Goal: Task Accomplishment & Management: Use online tool/utility

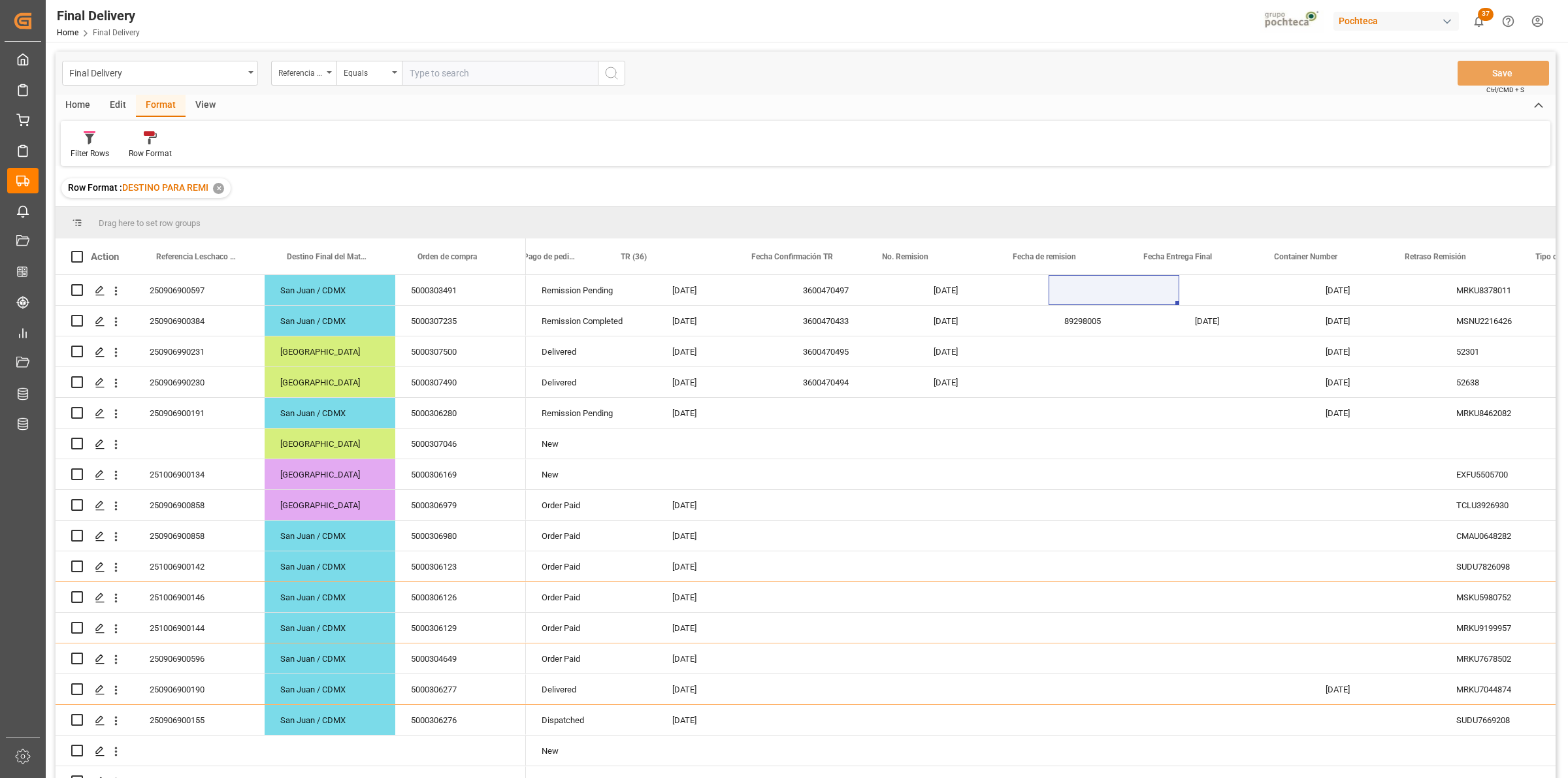
scroll to position [0, 182]
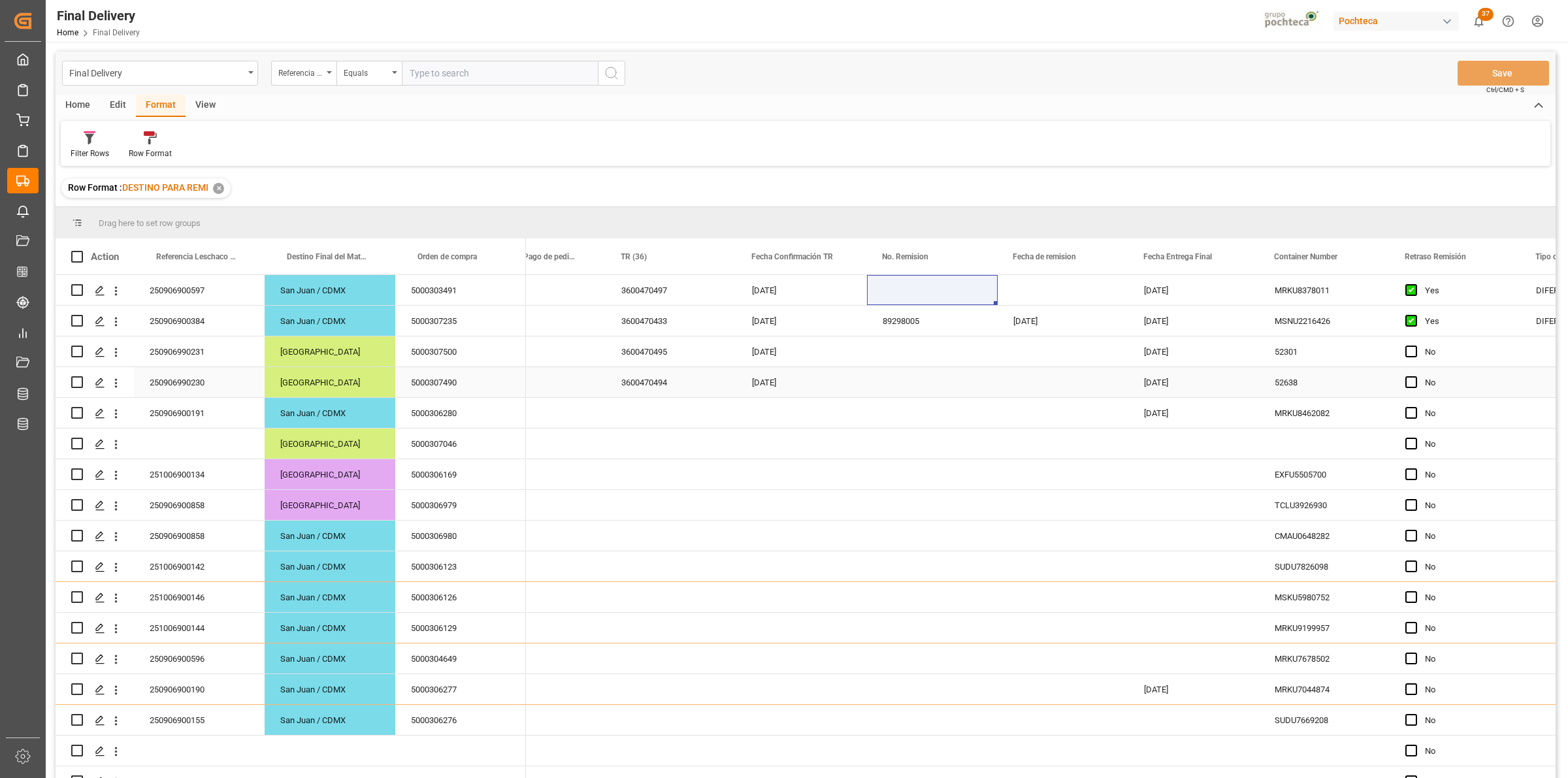
click at [896, 363] on div "Press SPACE to select this row." at bounding box center [932, 351] width 131 height 30
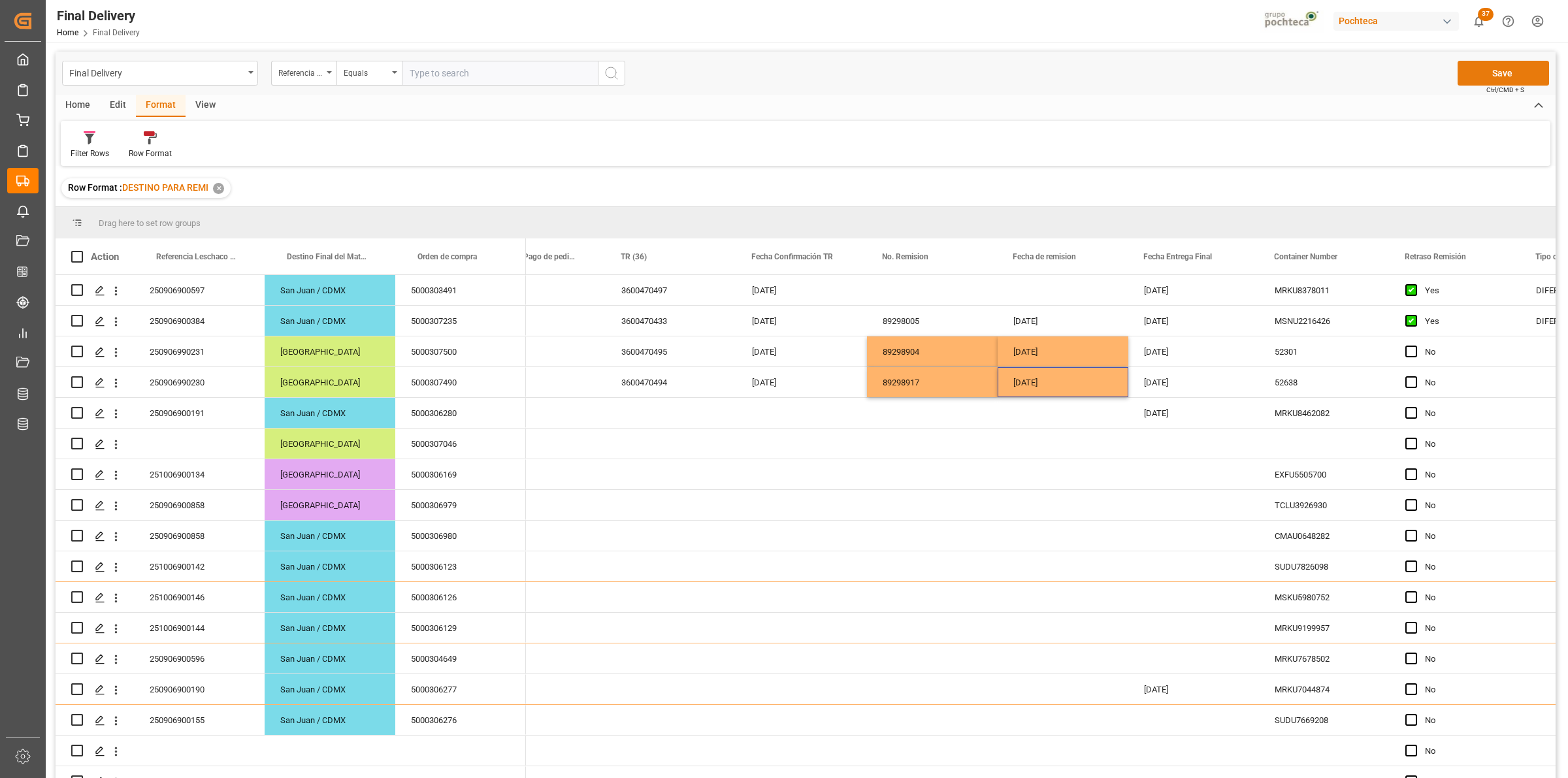
click at [1492, 70] on button "Save" at bounding box center [1502, 73] width 91 height 25
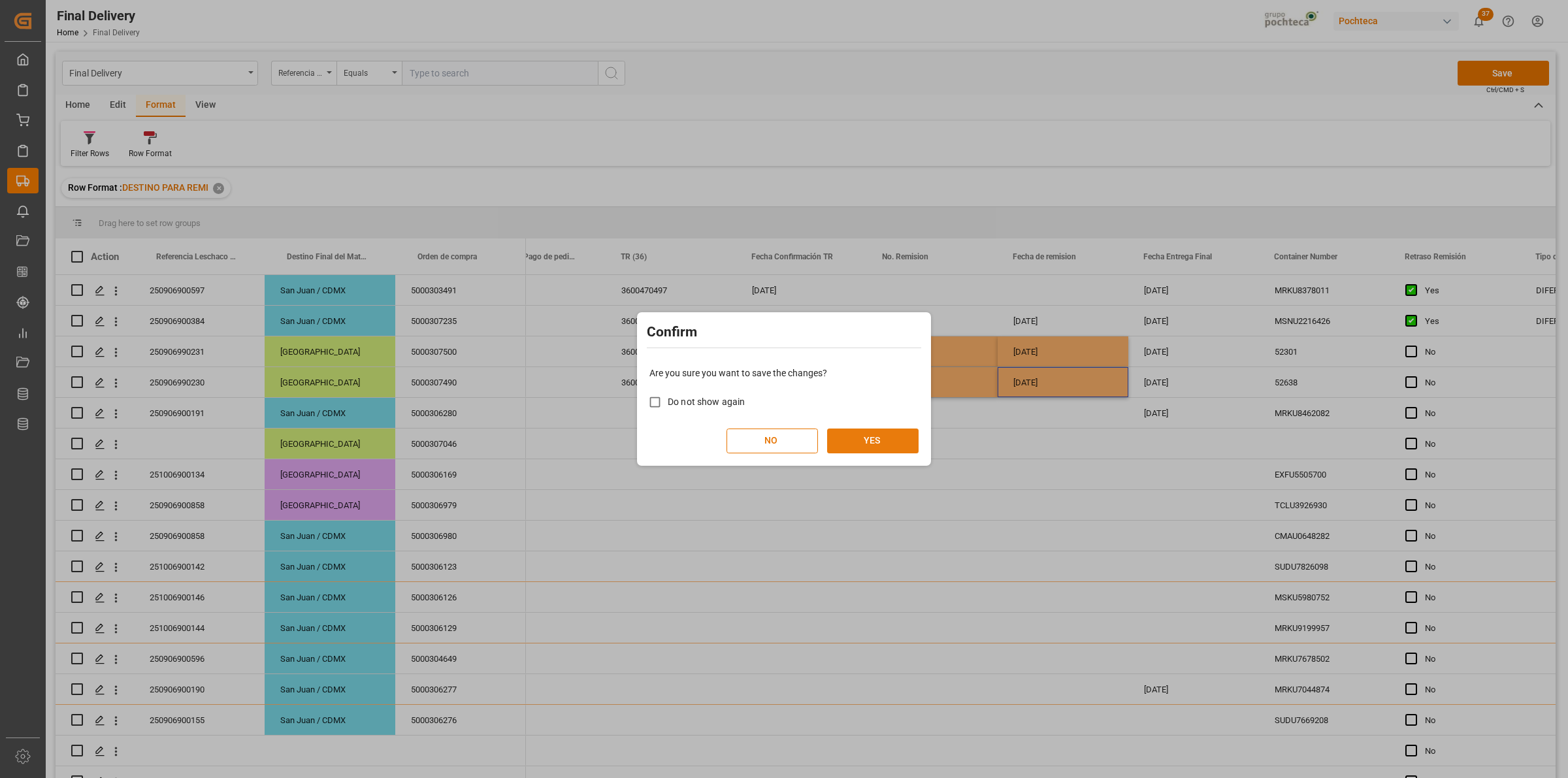
click at [873, 435] on button "YES" at bounding box center [873, 441] width 91 height 25
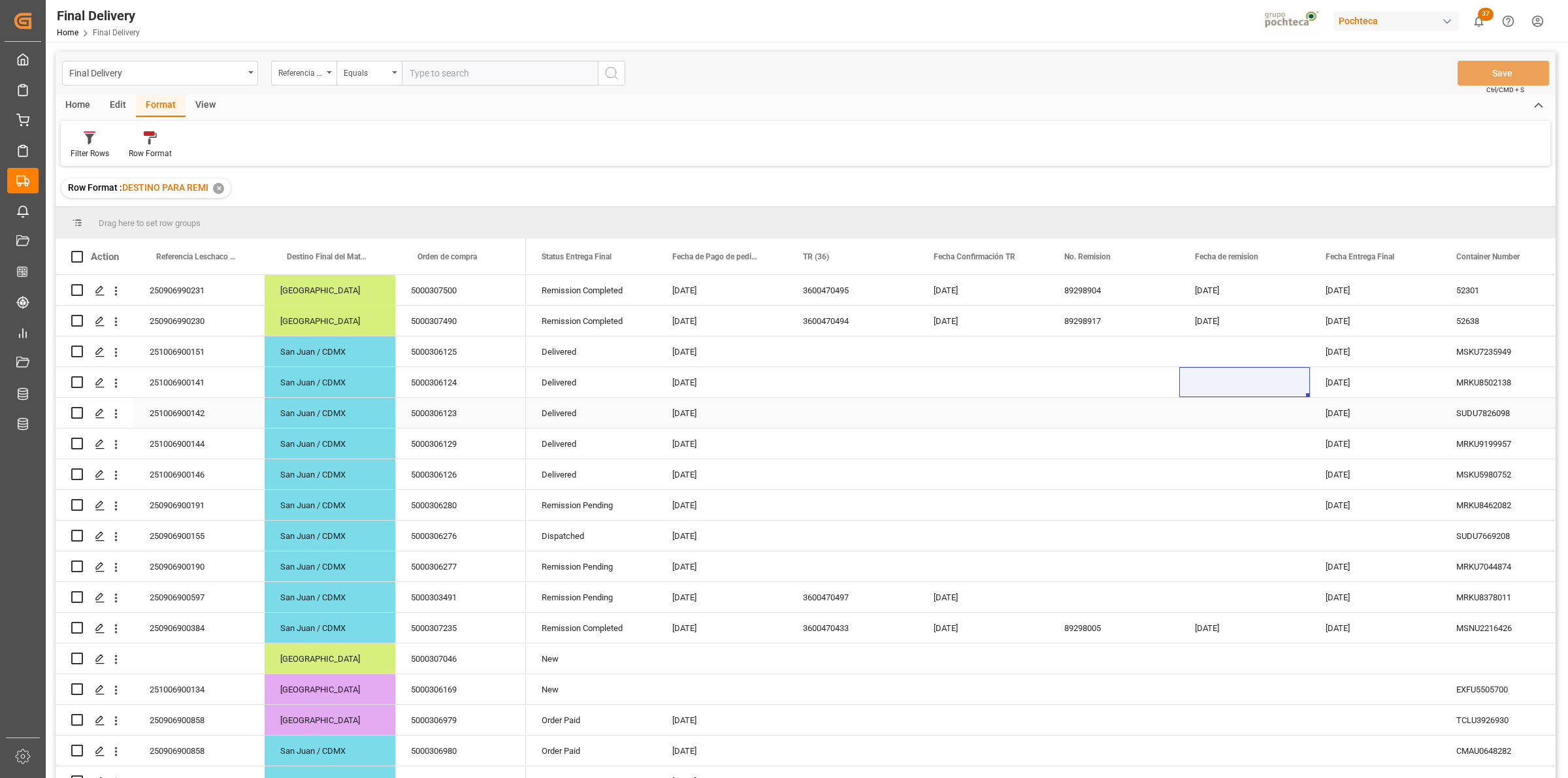
scroll to position [0, 15]
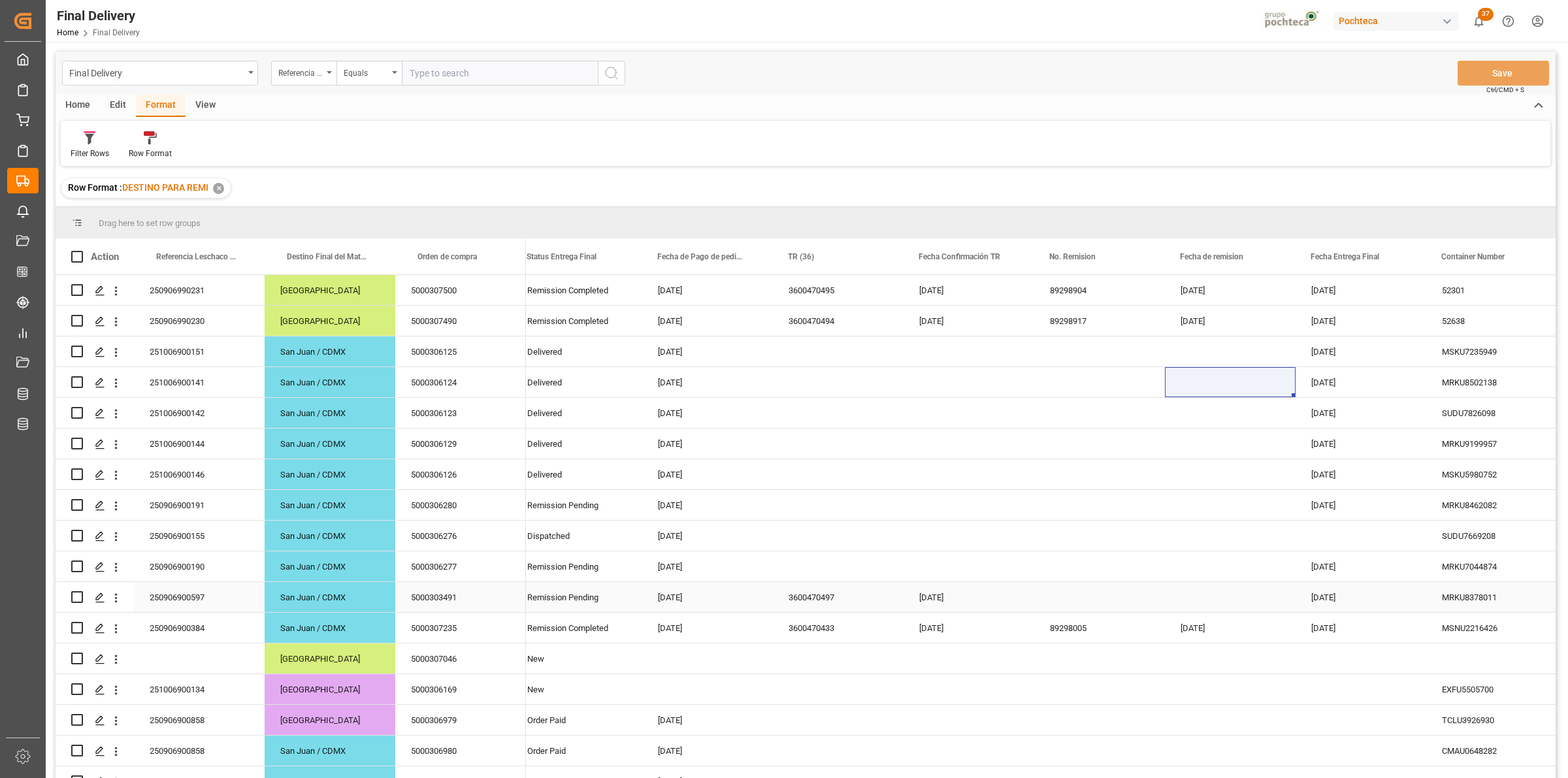
click at [1072, 605] on div "Press SPACE to select this row." at bounding box center [1099, 597] width 131 height 30
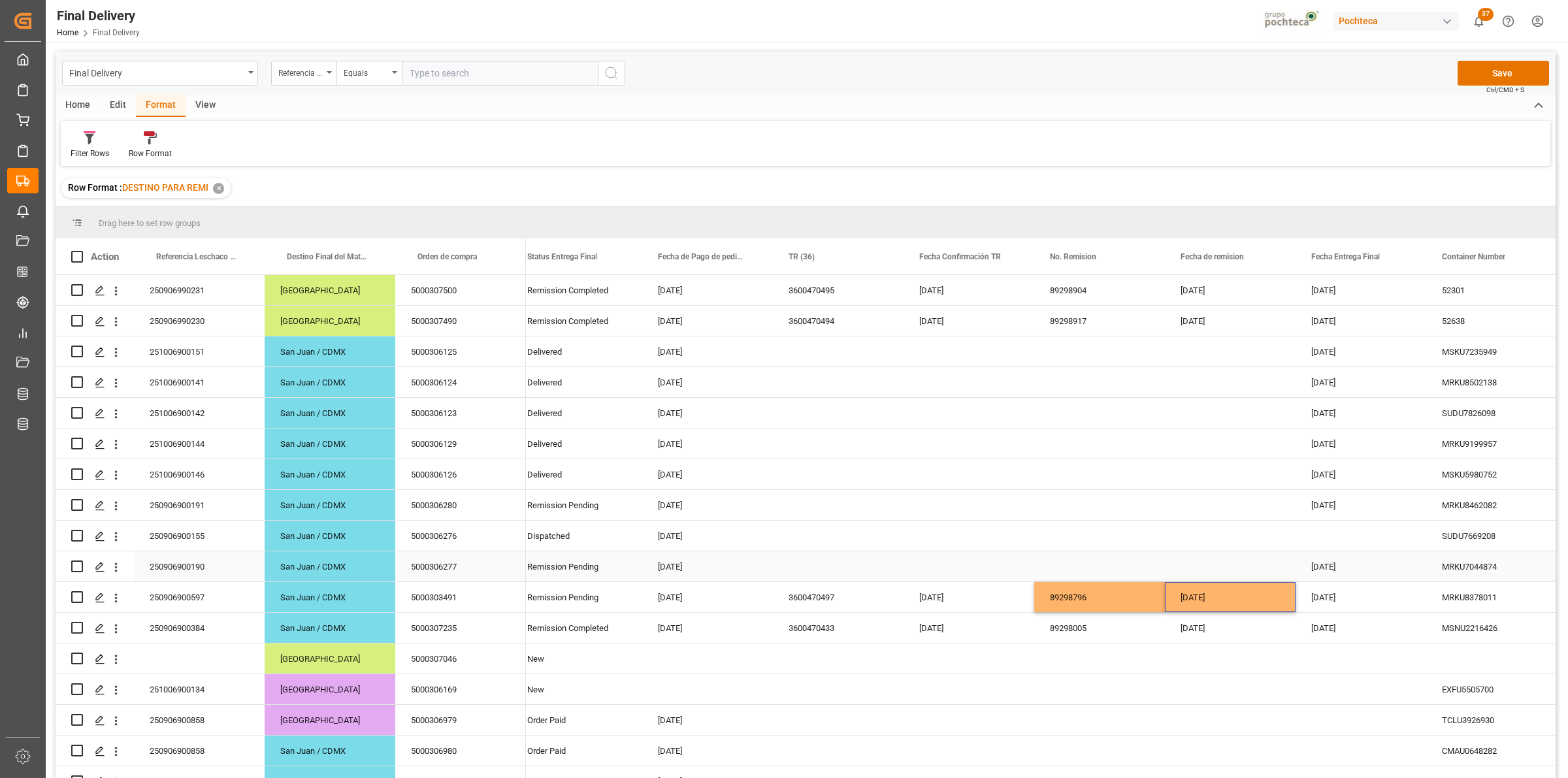
click at [801, 563] on div "Press SPACE to select this row." at bounding box center [838, 566] width 131 height 30
click at [808, 505] on div "Press SPACE to select this row." at bounding box center [838, 505] width 131 height 30
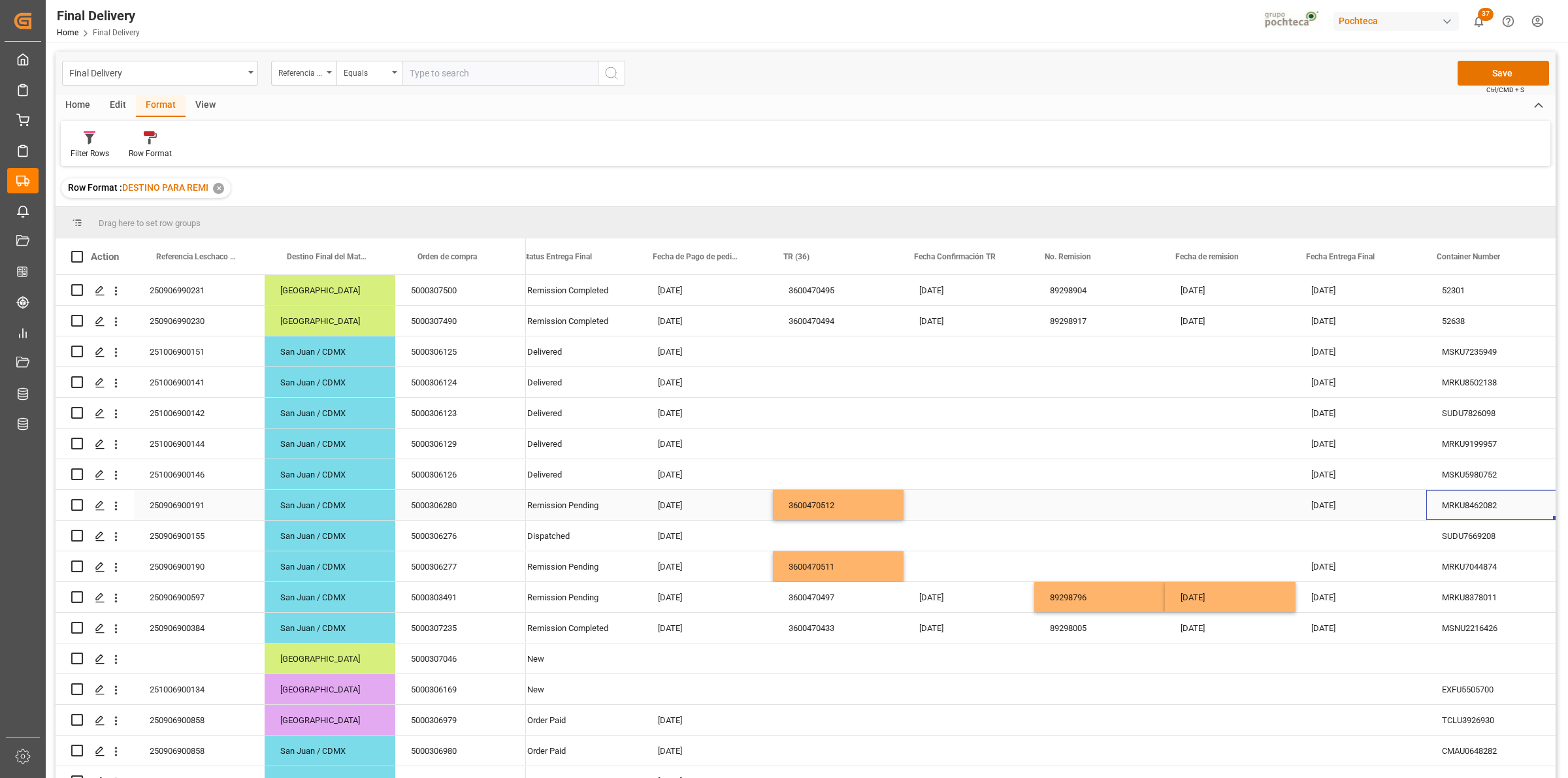
scroll to position [0, 20]
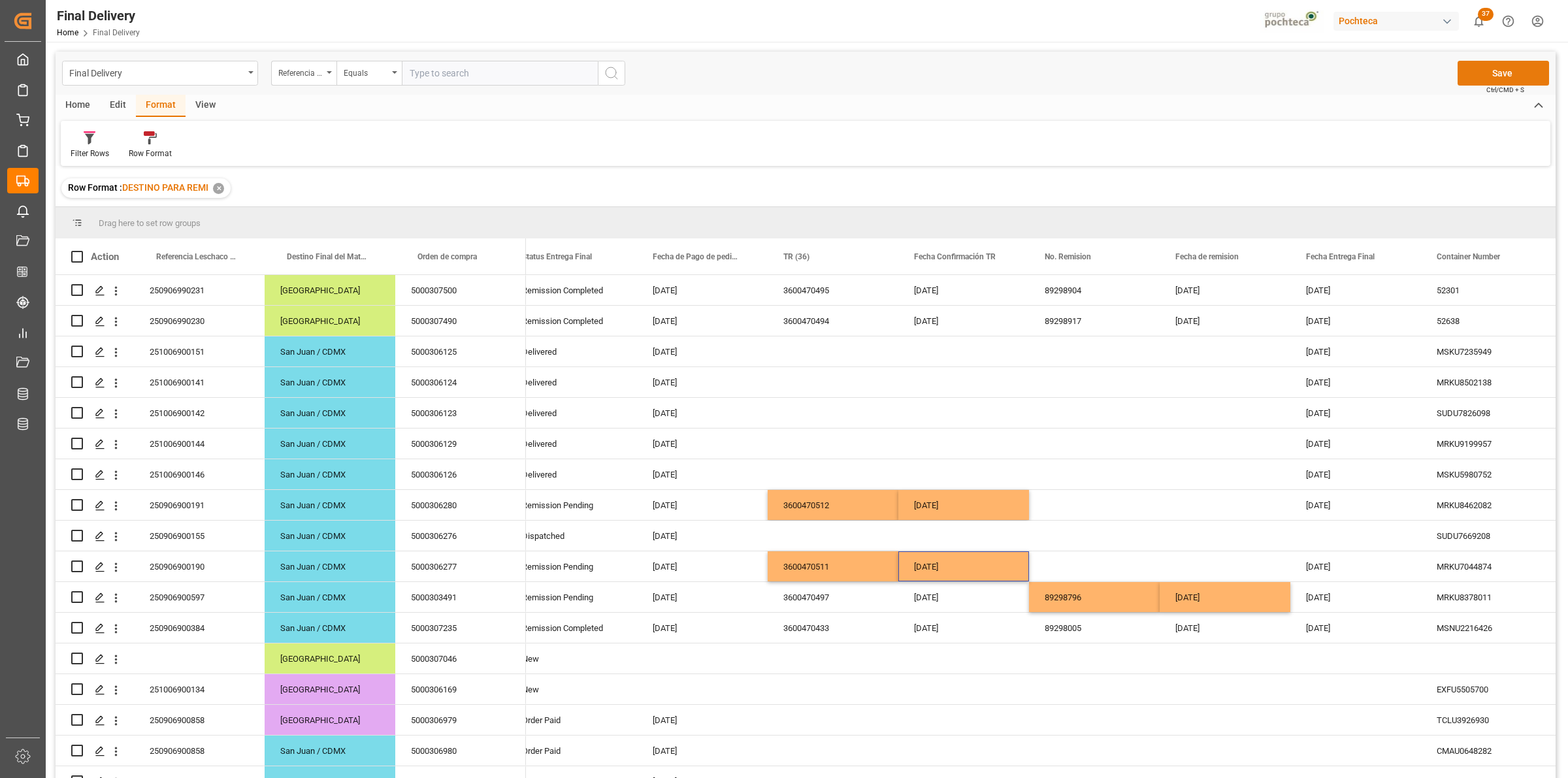
click at [1497, 74] on button "Save" at bounding box center [1502, 73] width 91 height 25
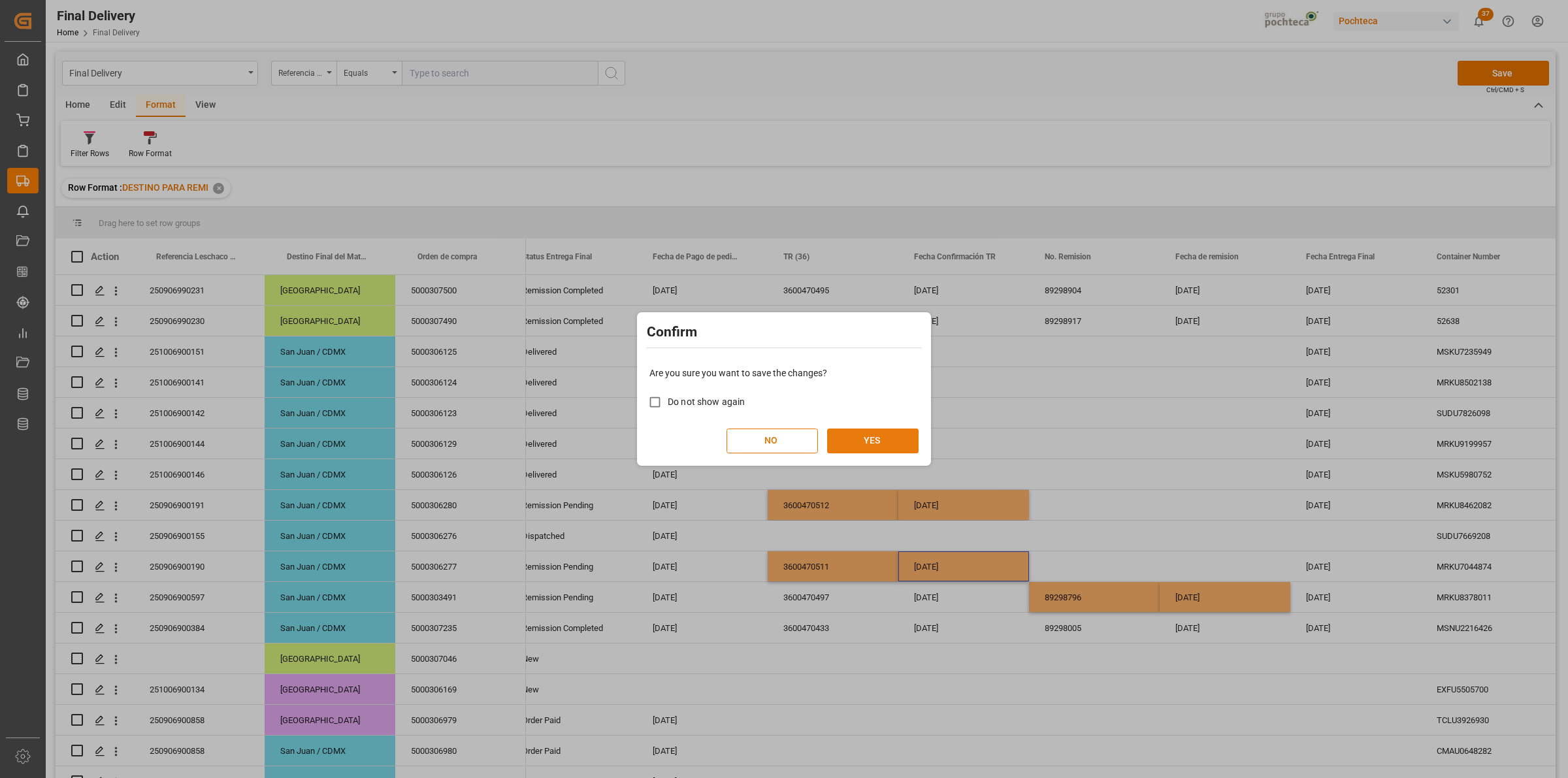
click at [885, 441] on button "YES" at bounding box center [873, 441] width 91 height 25
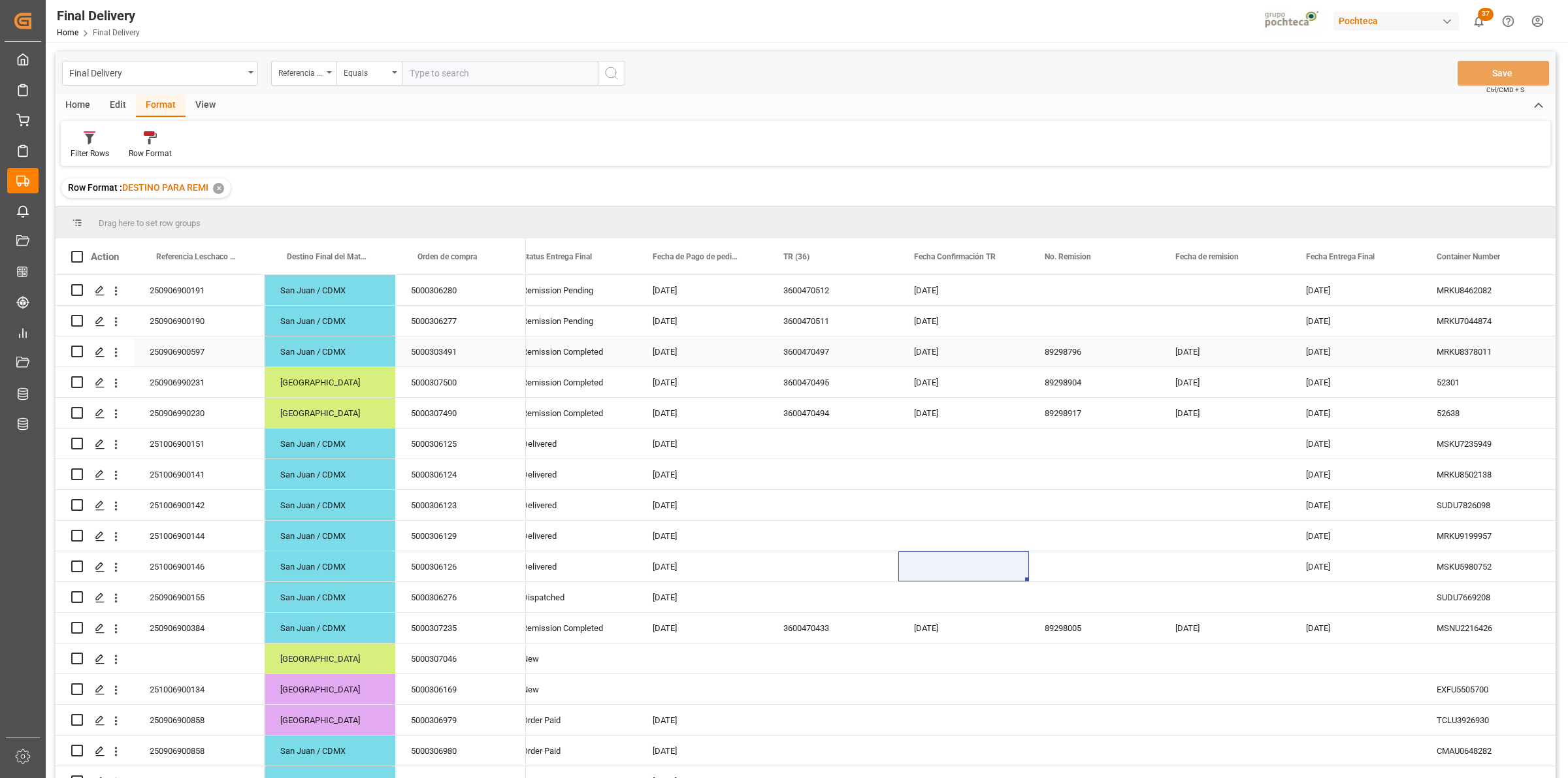
click at [1062, 330] on div "Press SPACE to select this row." at bounding box center [1094, 321] width 131 height 30
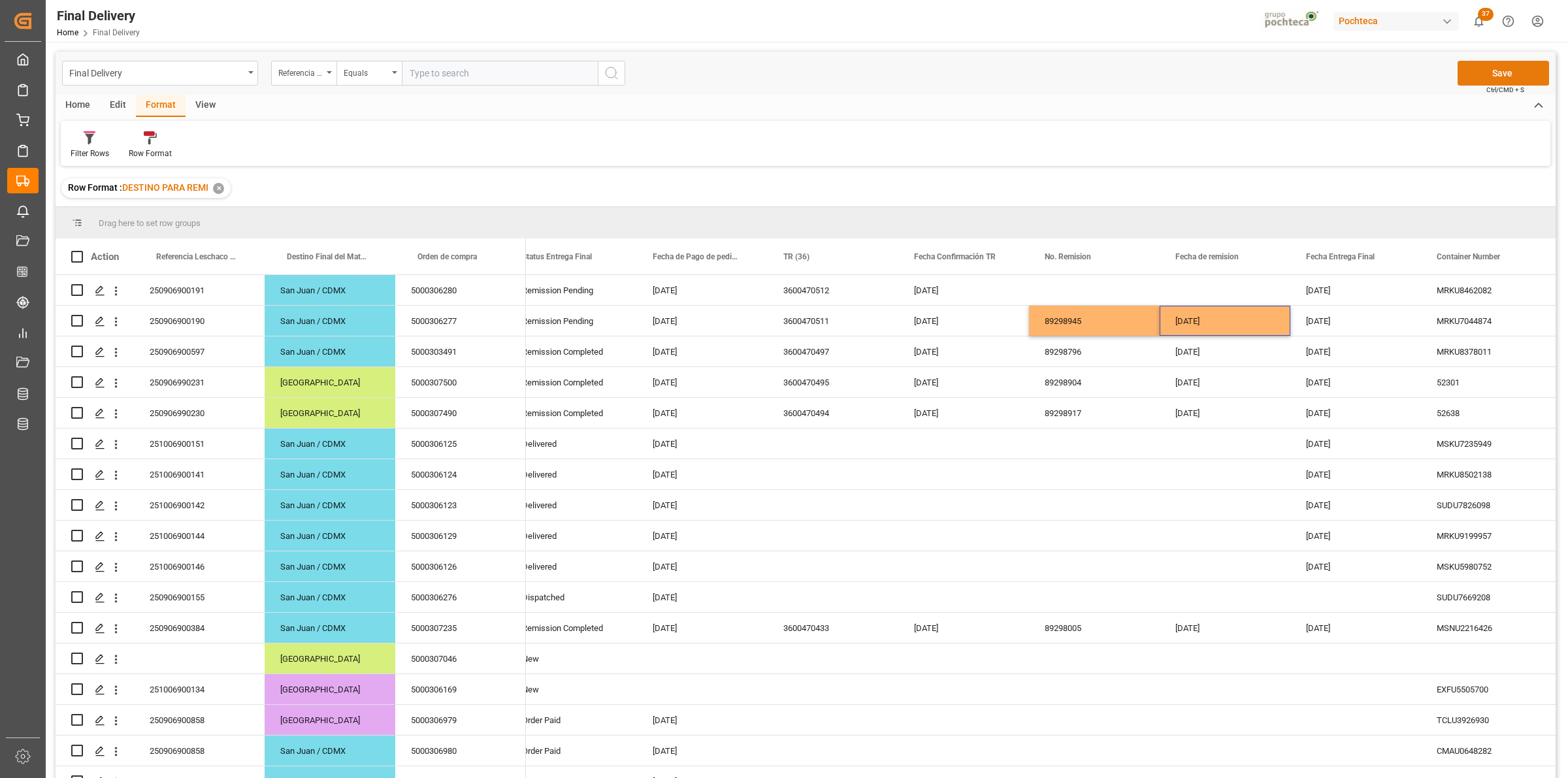
click at [1498, 79] on button "Save" at bounding box center [1502, 73] width 91 height 25
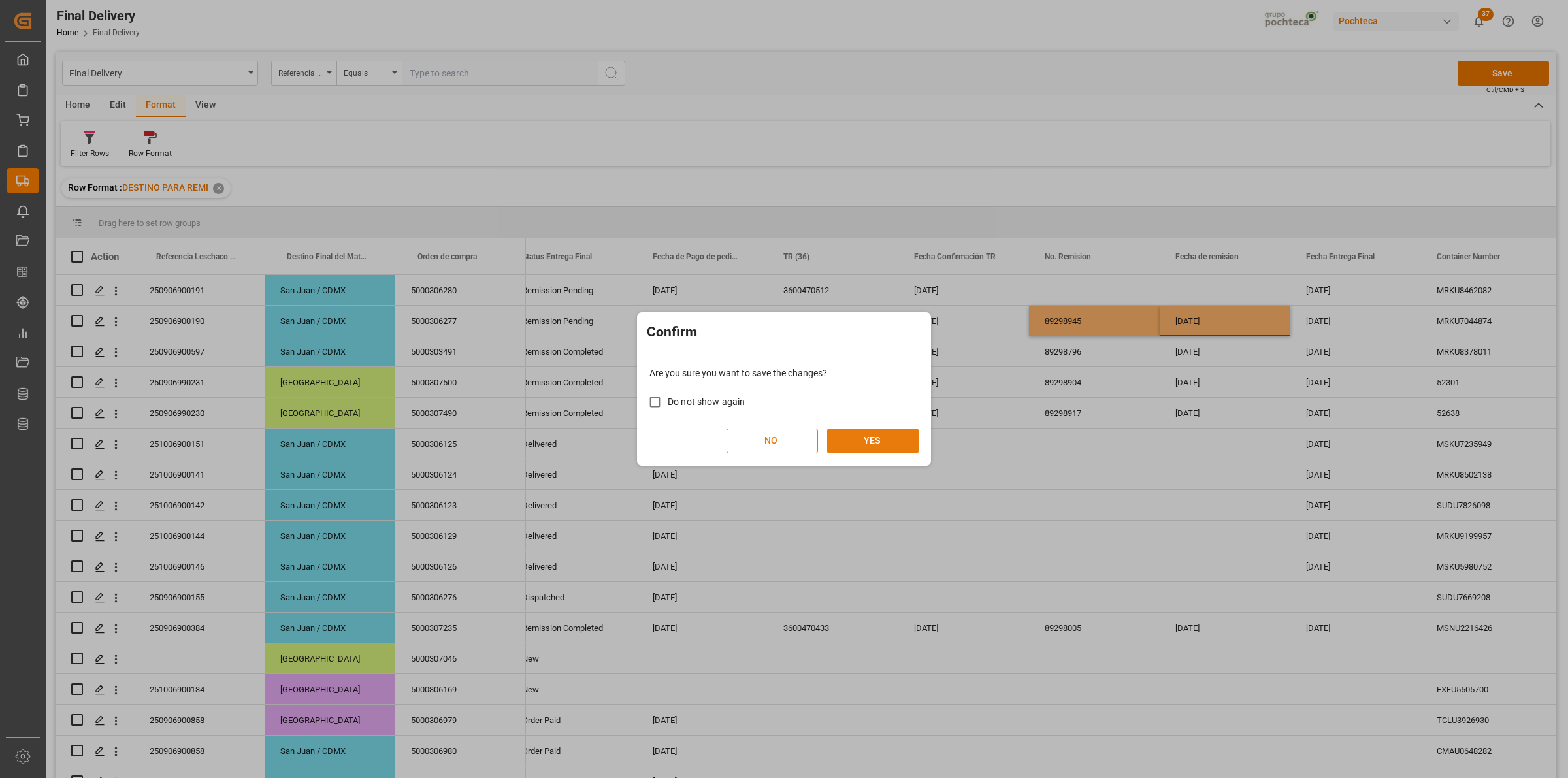
click at [873, 449] on button "YES" at bounding box center [873, 441] width 91 height 25
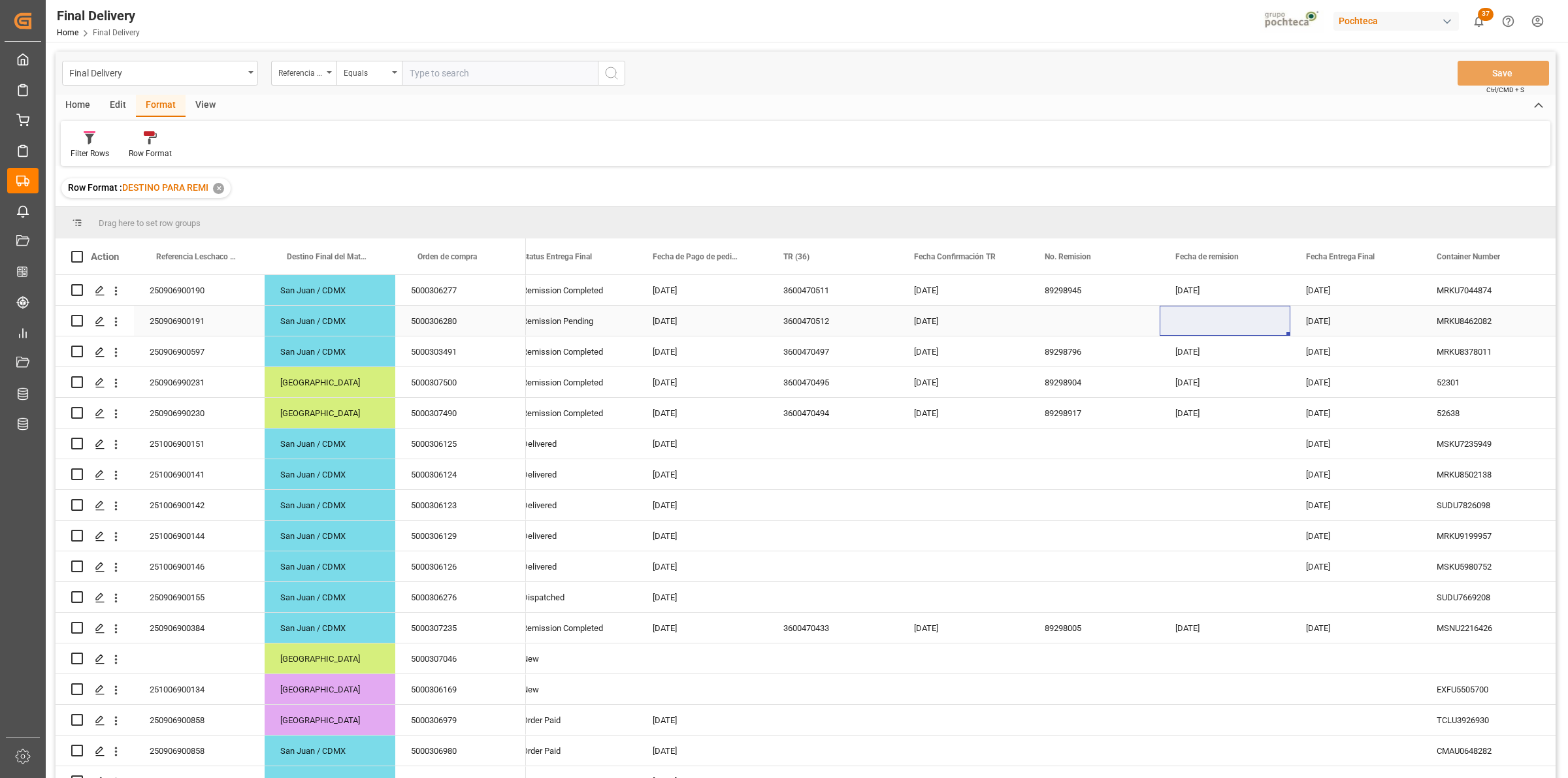
click at [1053, 329] on div "Press SPACE to select this row." at bounding box center [1094, 321] width 131 height 30
